Goal: Transaction & Acquisition: Purchase product/service

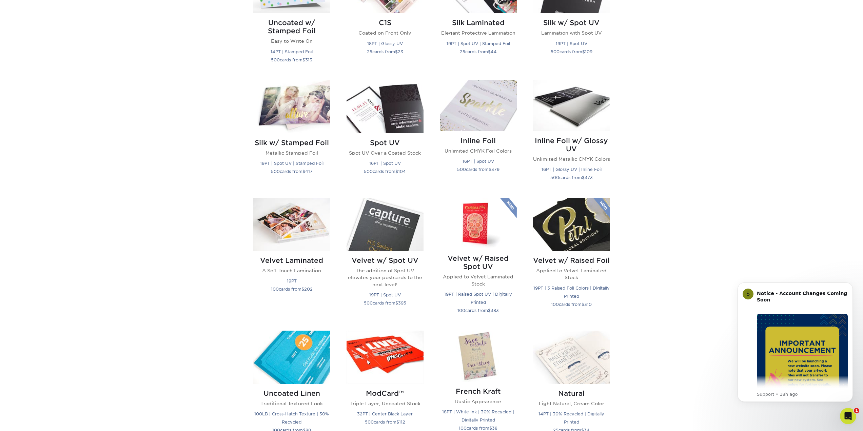
scroll to position [509, 0]
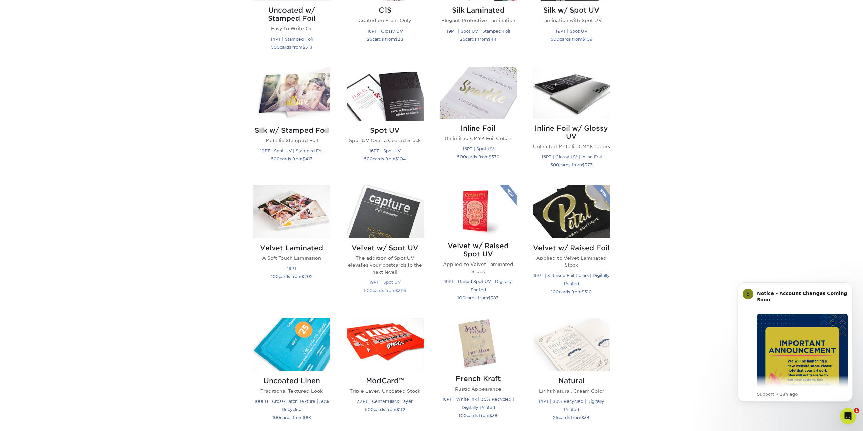
click at [384, 225] on img at bounding box center [385, 211] width 77 height 53
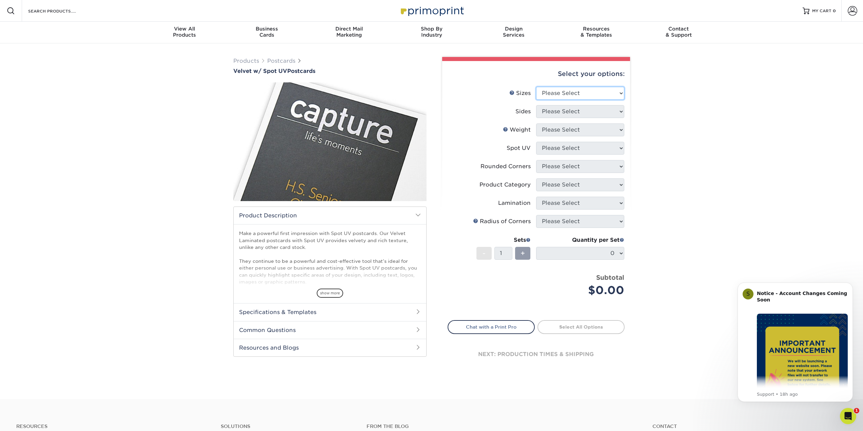
click at [568, 95] on select "Please Select 2" x 6" 2" x 8" 3" x 5" 3.5" x 3.5" 3.5" x 4" 3.5" x 8.5" 3.67" x…" at bounding box center [580, 93] width 88 height 13
select select "4.00x6.00"
click at [536, 87] on select "Please Select 2" x 6" 2" x 8" 3" x 5" 3.5" x 3.5" 3.5" x 4" 3.5" x 8.5" 3.67" x…" at bounding box center [580, 93] width 88 height 13
click at [557, 113] on select "Please Select Print Both Sides Print Front Only" at bounding box center [580, 111] width 88 height 13
select select "13abbda7-1d64-4f25-8bb2-c179b224825d"
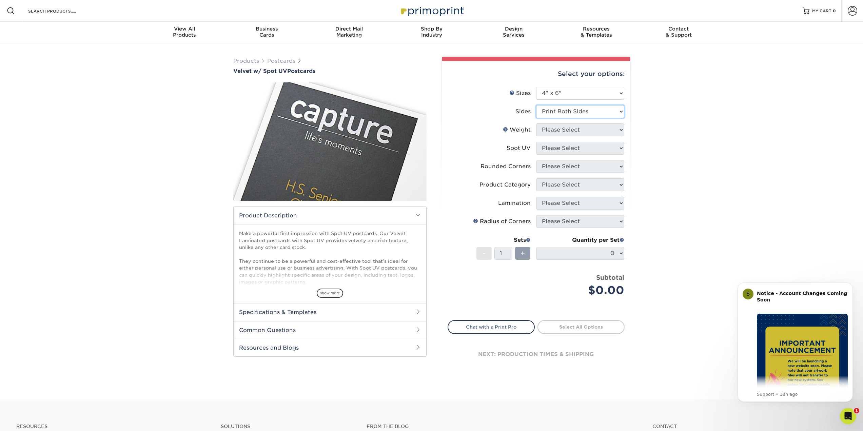
click at [536, 105] on select "Please Select Print Both Sides Print Front Only" at bounding box center [580, 111] width 88 height 13
click at [557, 132] on select "Please Select 16PT" at bounding box center [580, 129] width 88 height 13
select select "16PT"
click at [536, 123] on select "Please Select 16PT" at bounding box center [580, 129] width 88 height 13
